Goal: Task Accomplishment & Management: Use online tool/utility

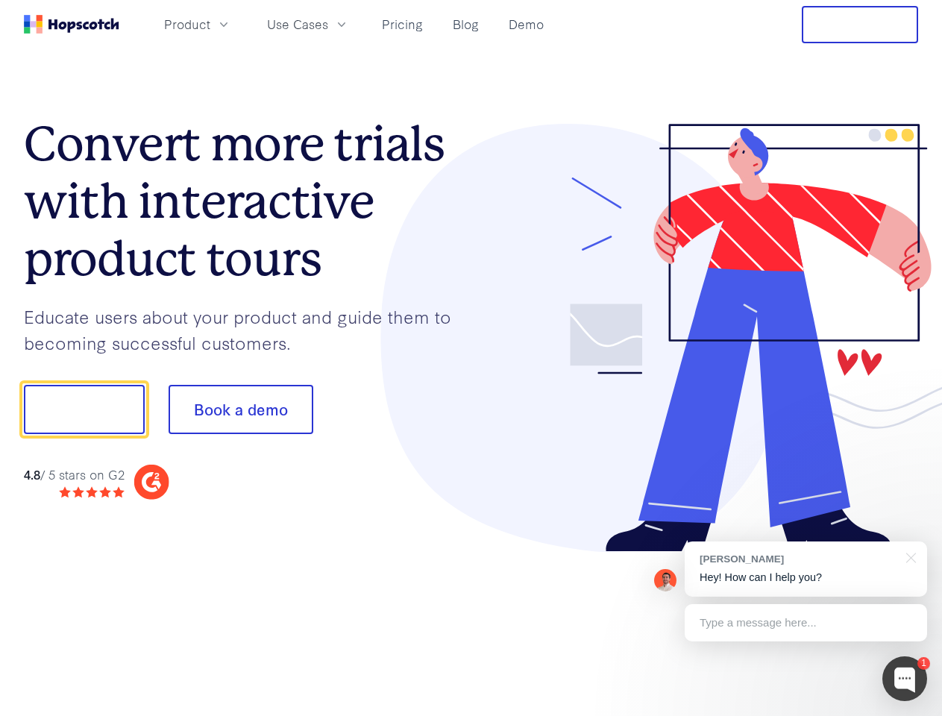
click at [471, 358] on div at bounding box center [694, 338] width 447 height 429
click at [210, 24] on span "Product" at bounding box center [187, 24] width 46 height 19
click at [328, 24] on span "Use Cases" at bounding box center [297, 24] width 61 height 19
click at [860, 25] on button "Free Trial" at bounding box center [860, 24] width 116 height 37
click at [84, 409] on button "Show me!" at bounding box center [84, 409] width 121 height 49
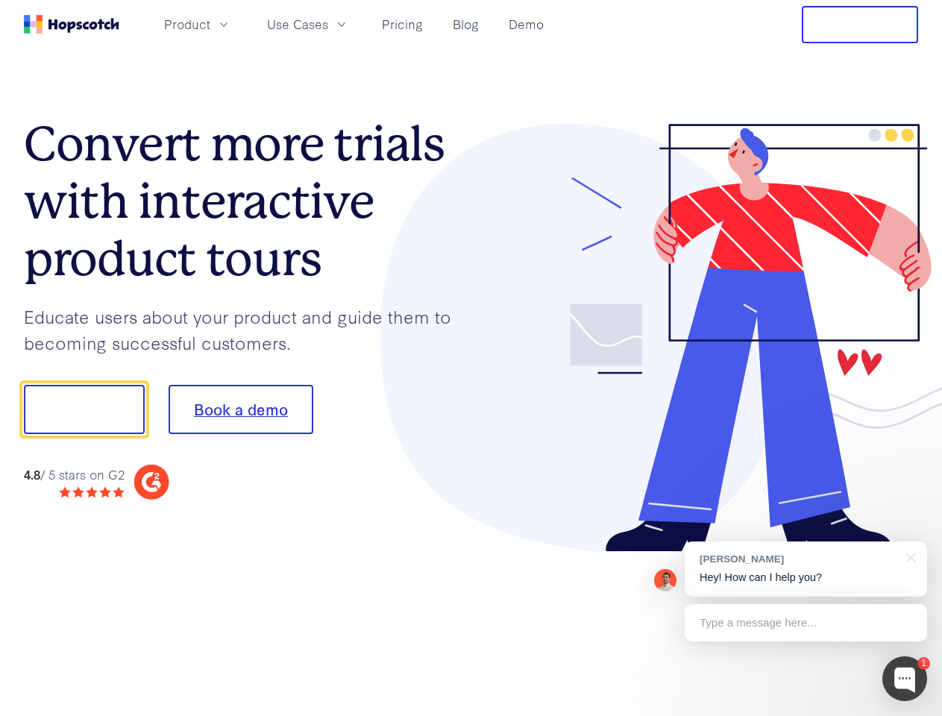
click at [240, 409] on button "Book a demo" at bounding box center [241, 409] width 145 height 49
click at [905, 679] on div at bounding box center [904, 678] width 45 height 45
click at [805, 569] on div "[PERSON_NAME] Hey! How can I help you?" at bounding box center [806, 568] width 242 height 55
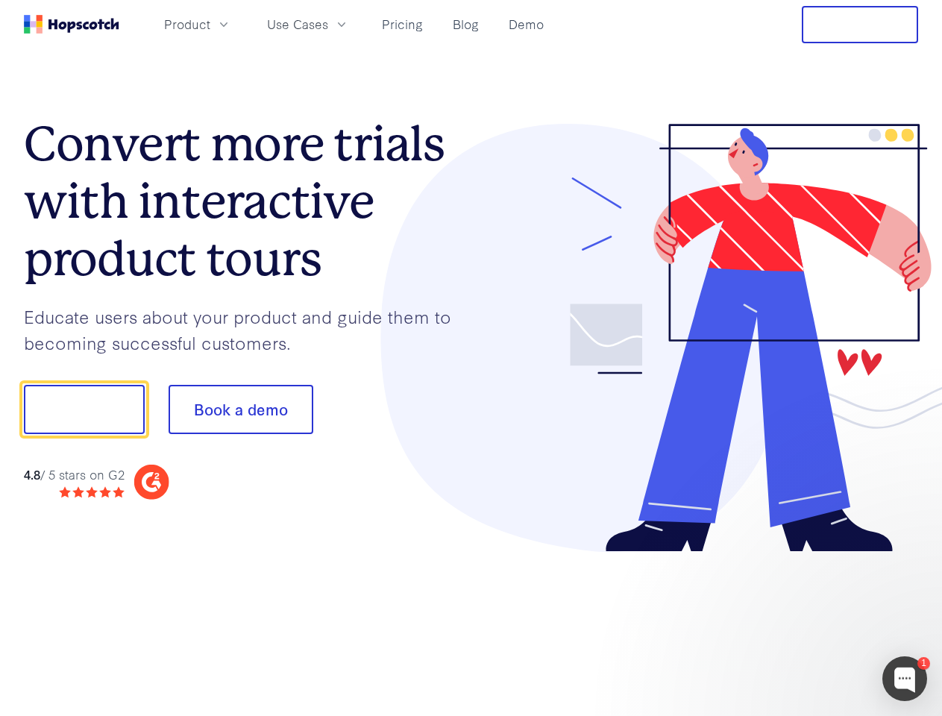
click at [908, 556] on div at bounding box center [787, 407] width 280 height 497
click at [805, 623] on div at bounding box center [787, 508] width 280 height 298
